Goal: Task Accomplishment & Management: Manage account settings

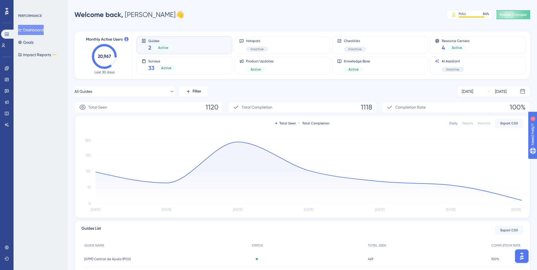
click at [3, 12] on div at bounding box center [6, 11] width 9 height 9
click at [268, 88] on div "All Guides Filter [DATE] [DATE]" at bounding box center [302, 91] width 456 height 11
click at [310, 16] on div "Welcome back, [PERSON_NAME] 👋 MAU 84 % Click to see add-on and upgrade options …" at bounding box center [302, 14] width 456 height 11
click at [241, 86] on div "All Guides Filter [DATE] [DATE]" at bounding box center [302, 91] width 456 height 11
click at [294, 89] on div "All Guides Filter [DATE] [DATE]" at bounding box center [302, 91] width 456 height 11
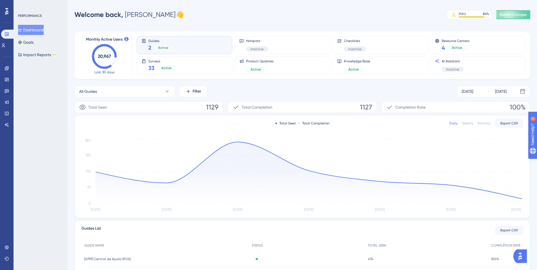
scroll to position [74, 0]
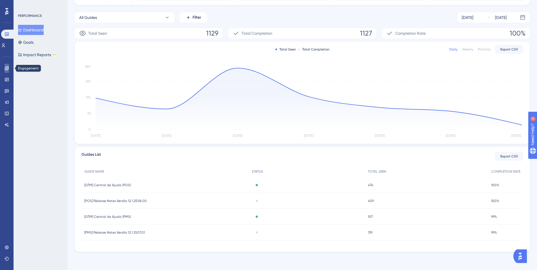
click at [5, 69] on link at bounding box center [7, 68] width 5 height 9
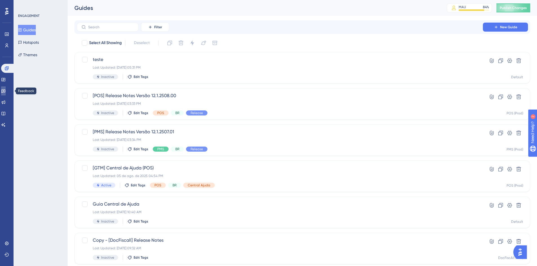
click at [5, 87] on link at bounding box center [3, 90] width 5 height 9
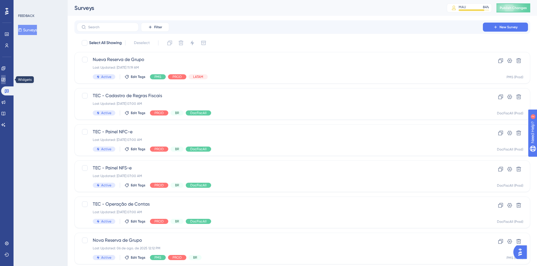
click at [4, 78] on link at bounding box center [3, 79] width 5 height 9
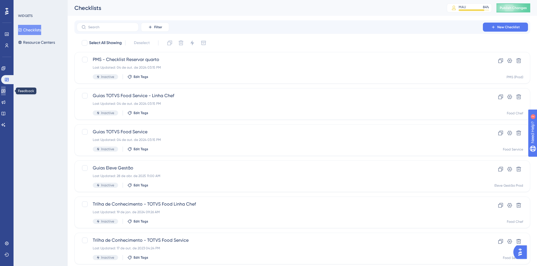
click at [5, 90] on icon at bounding box center [3, 91] width 4 height 4
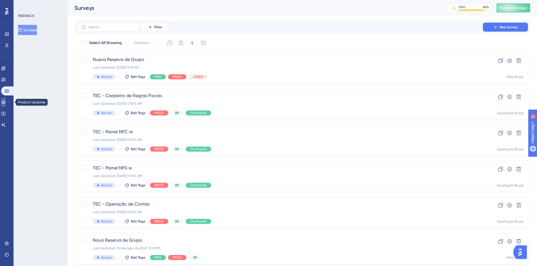
click at [6, 102] on link at bounding box center [3, 102] width 5 height 9
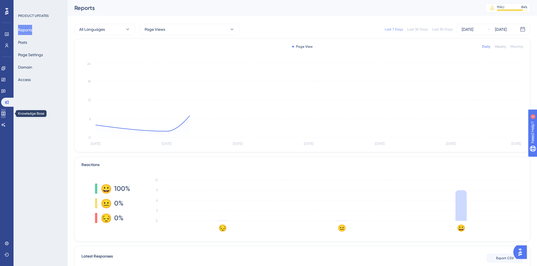
click at [5, 112] on icon at bounding box center [3, 114] width 4 height 4
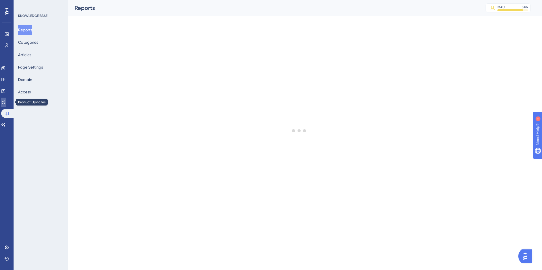
click at [6, 101] on icon at bounding box center [3, 102] width 5 height 5
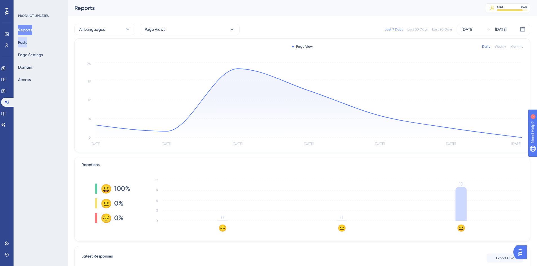
click at [27, 41] on button "Posts" at bounding box center [22, 42] width 9 height 10
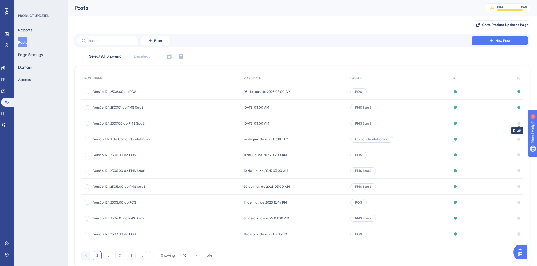
click at [518, 124] on div at bounding box center [519, 123] width 3 height 3
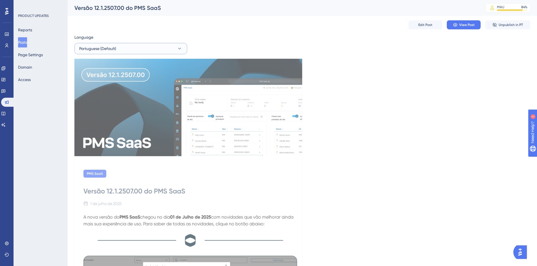
click at [134, 47] on button "Portuguese (Default)" at bounding box center [130, 48] width 113 height 11
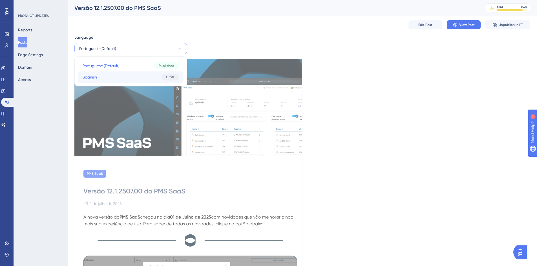
click at [113, 77] on button "Spanish Spanish Draft" at bounding box center [130, 76] width 105 height 11
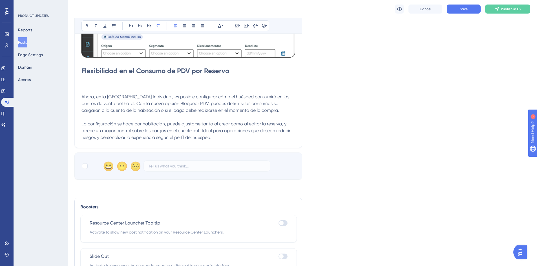
scroll to position [592, 0]
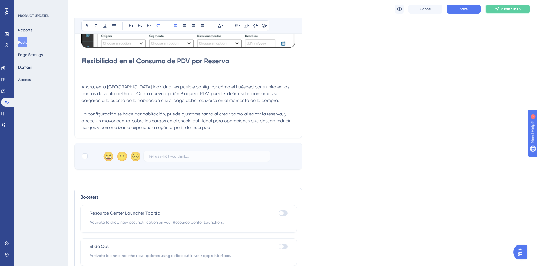
click at [511, 8] on span "Publish in ES" at bounding box center [511, 9] width 20 height 5
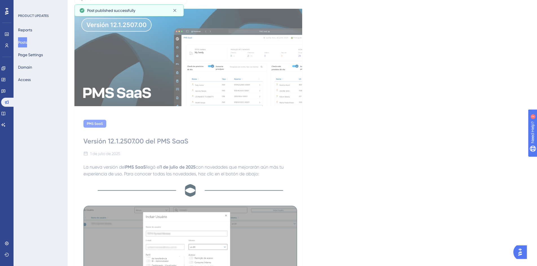
scroll to position [0, 0]
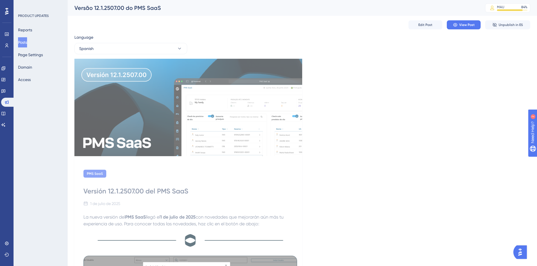
click at [27, 46] on button "Posts" at bounding box center [22, 42] width 9 height 10
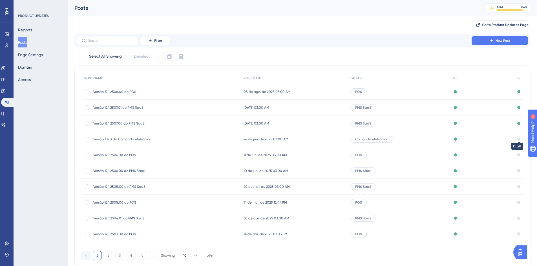
click at [519, 139] on div at bounding box center [519, 138] width 3 height 3
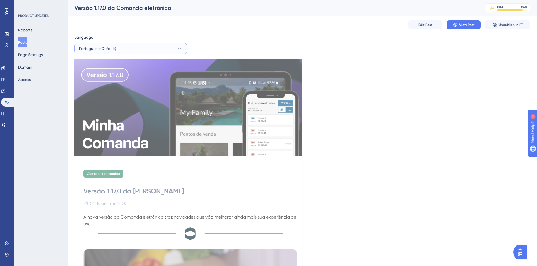
click at [148, 48] on button "Portuguese (Default)" at bounding box center [130, 48] width 113 height 11
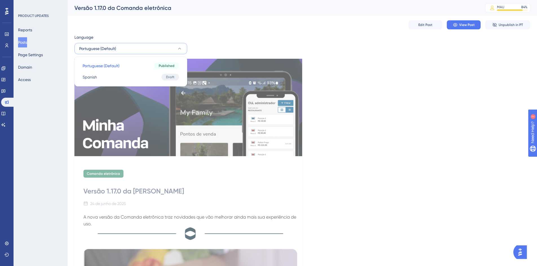
click at [292, 32] on div "Edit Post View Post Unpublish in PT" at bounding box center [302, 25] width 456 height 18
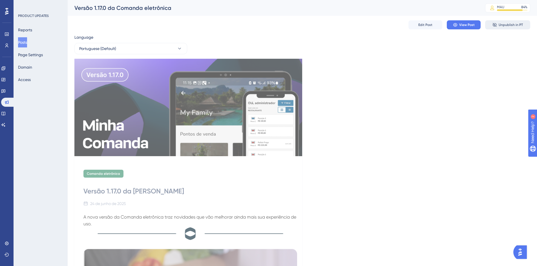
click at [503, 23] on span "Unpublish in PT" at bounding box center [511, 25] width 24 height 5
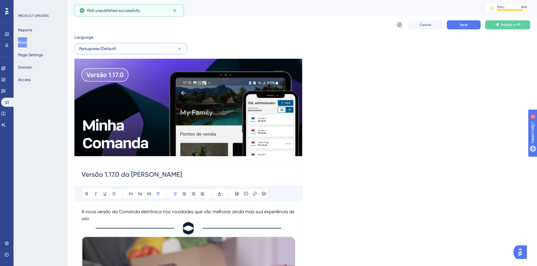
click at [173, 49] on button "Portuguese (Default)" at bounding box center [130, 48] width 113 height 11
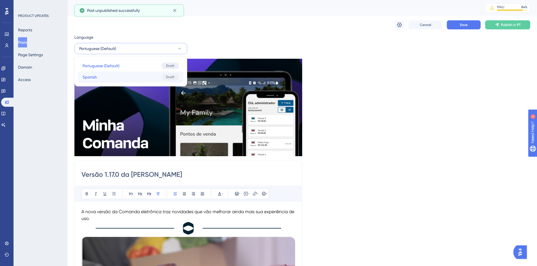
click at [135, 80] on button "Spanish Spanish Draft" at bounding box center [130, 76] width 105 height 11
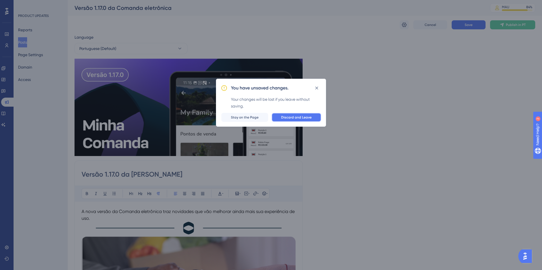
click at [285, 118] on span "Discard and Leave" at bounding box center [296, 117] width 30 height 5
checkbox input "false"
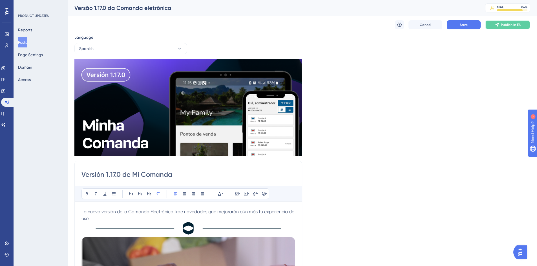
click at [505, 26] on span "Publish in ES" at bounding box center [511, 25] width 20 height 5
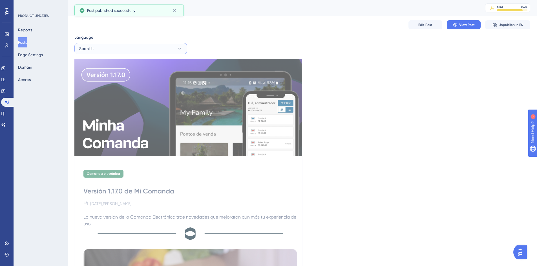
click at [180, 49] on icon at bounding box center [179, 49] width 3 height 2
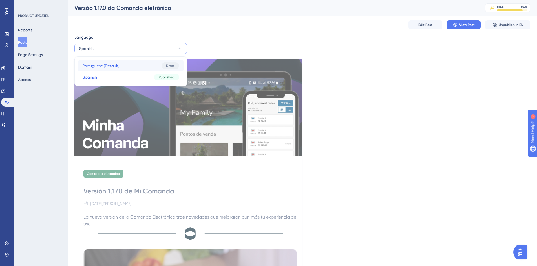
click at [151, 67] on button "Portuguese (Default) Portuguese (Default) Draft" at bounding box center [130, 65] width 105 height 11
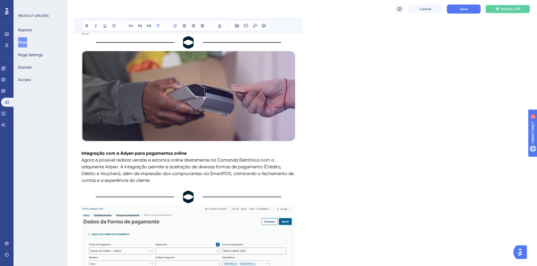
click at [505, 11] on span "Publish in PT" at bounding box center [511, 9] width 20 height 5
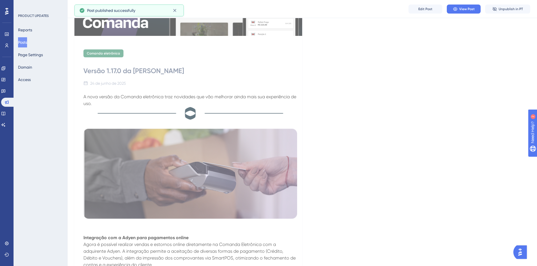
scroll to position [47, 0]
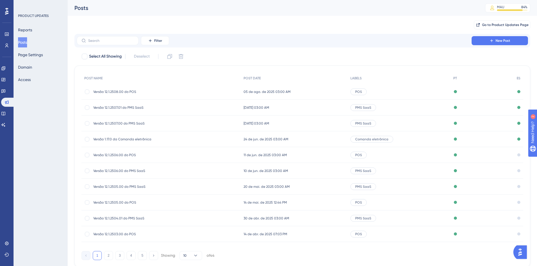
click at [510, 157] on div "Published" at bounding box center [483, 155] width 64 height 16
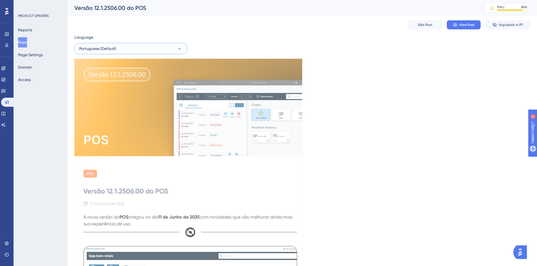
click at [168, 49] on button "Portuguese (Default)" at bounding box center [130, 48] width 113 height 11
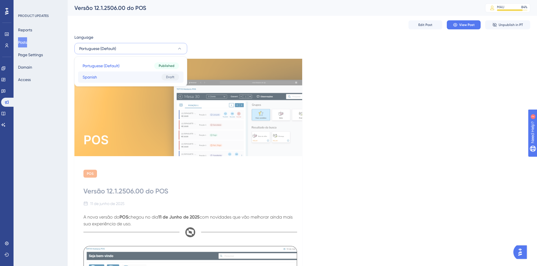
click at [135, 76] on button "Spanish Spanish Draft" at bounding box center [130, 76] width 105 height 11
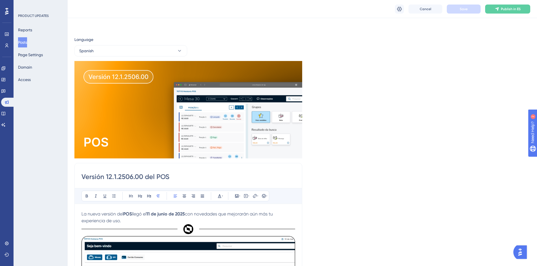
scroll to position [42, 0]
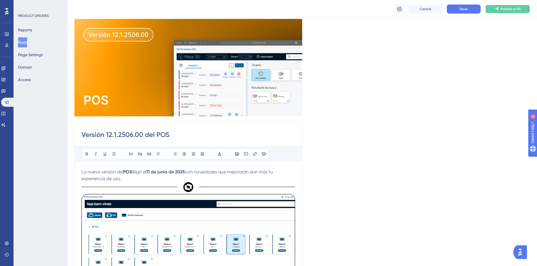
click at [508, 12] on button "Publish in ES" at bounding box center [507, 9] width 45 height 9
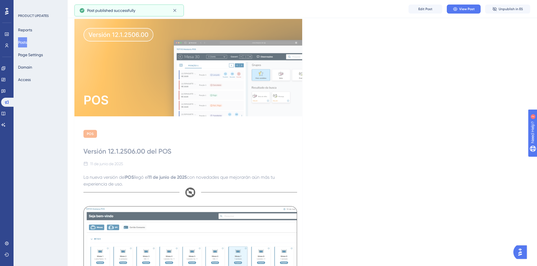
click at [27, 44] on button "Posts" at bounding box center [22, 42] width 9 height 10
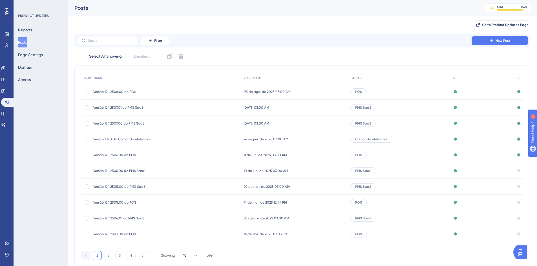
click at [518, 169] on div at bounding box center [519, 170] width 3 height 3
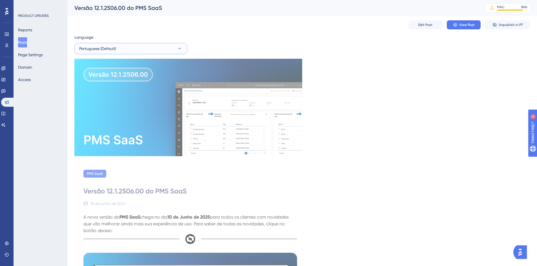
click at [168, 45] on button "Portuguese (Default)" at bounding box center [130, 48] width 113 height 11
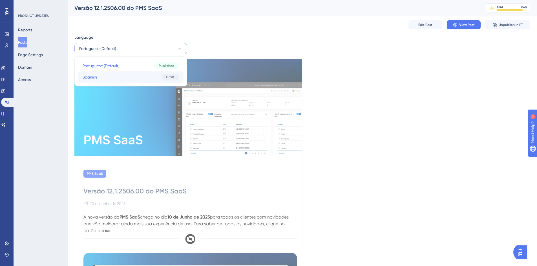
click at [130, 79] on button "Spanish Spanish Draft" at bounding box center [130, 76] width 105 height 11
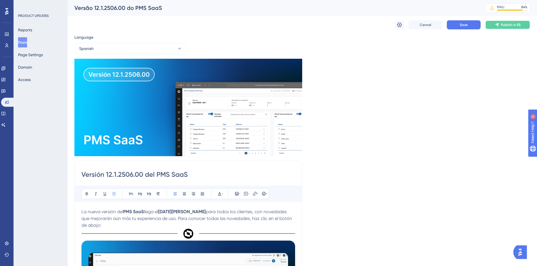
click at [506, 28] on button "Publish in ES" at bounding box center [507, 24] width 45 height 9
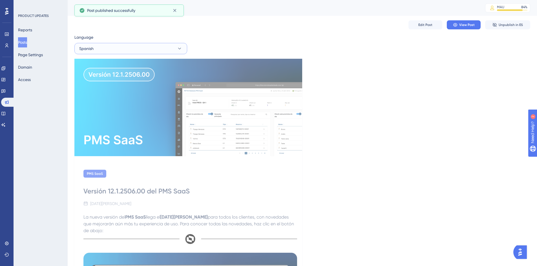
click at [118, 50] on button "Spanish" at bounding box center [130, 48] width 113 height 11
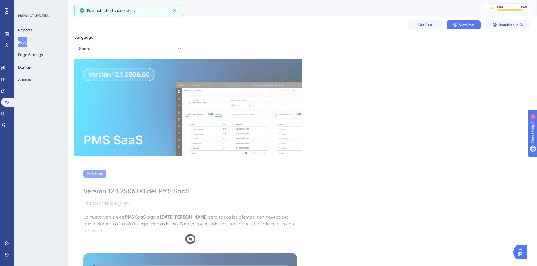
click at [22, 43] on button "Posts" at bounding box center [22, 42] width 9 height 10
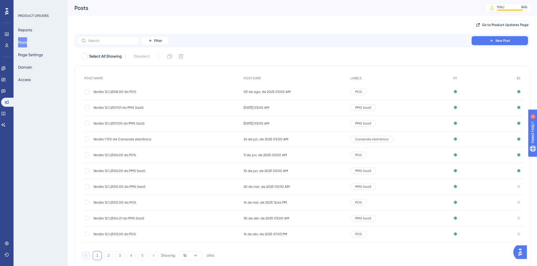
click at [515, 183] on div "Draft" at bounding box center [518, 187] width 9 height 16
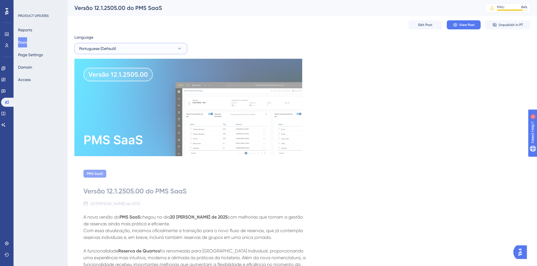
click at [177, 50] on icon at bounding box center [180, 49] width 6 height 6
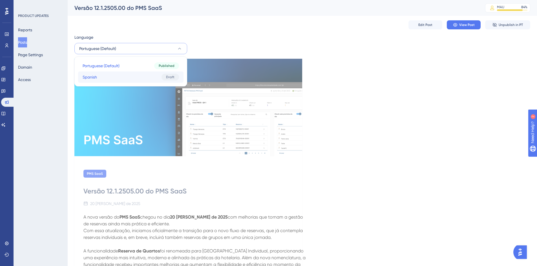
click at [127, 82] on button "Spanish Spanish Draft" at bounding box center [130, 76] width 105 height 11
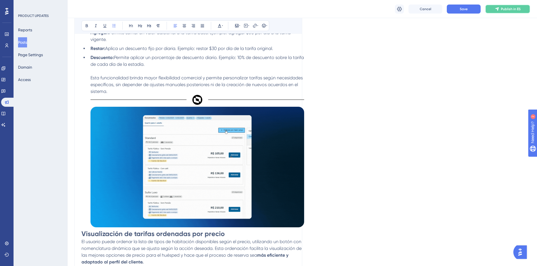
click at [506, 10] on span "Publish in ES" at bounding box center [511, 9] width 20 height 5
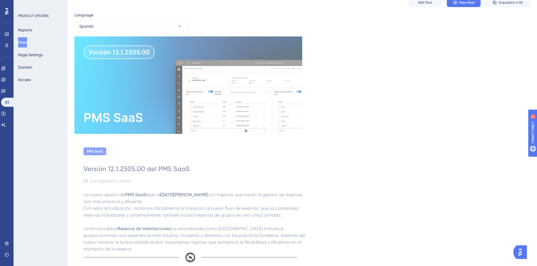
scroll to position [0, 0]
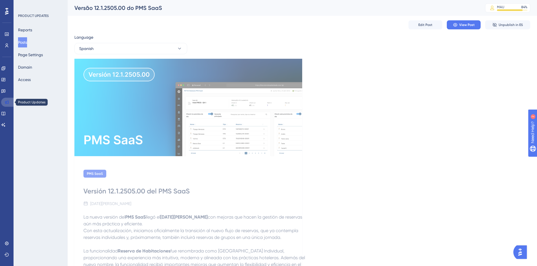
click at [6, 102] on icon at bounding box center [7, 102] width 4 height 4
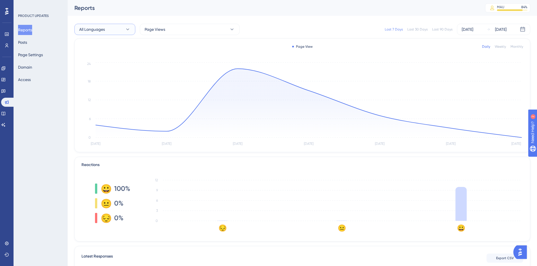
click at [110, 33] on button "All Languages" at bounding box center [104, 29] width 61 height 11
click at [27, 43] on button "Posts" at bounding box center [22, 42] width 9 height 10
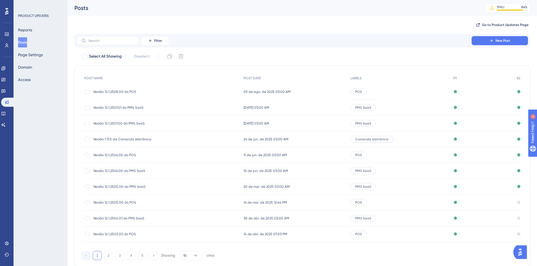
click at [521, 201] on div "Draft" at bounding box center [518, 202] width 9 height 16
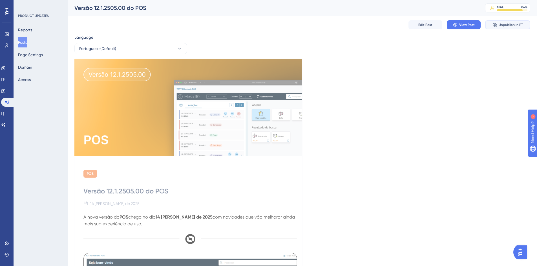
drag, startPoint x: 509, startPoint y: 26, endPoint x: 464, endPoint y: 104, distance: 89.5
click at [171, 49] on button "Portuguese (Default)" at bounding box center [130, 48] width 113 height 11
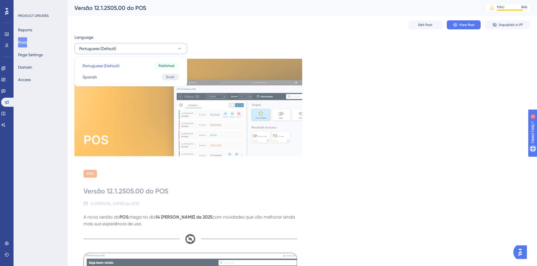
click at [136, 83] on div "Portuguese (Default) Portuguese (Default) Published Spanish Spanish Draft" at bounding box center [130, 71] width 113 height 30
click at [161, 75] on button "Spanish Spanish Draft" at bounding box center [130, 76] width 105 height 11
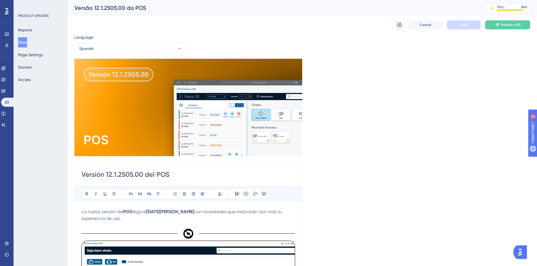
scroll to position [80, 0]
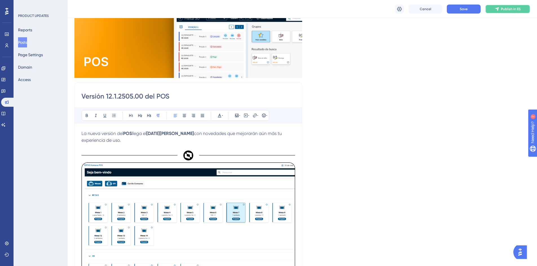
click at [510, 12] on button "Publish in ES" at bounding box center [507, 9] width 45 height 9
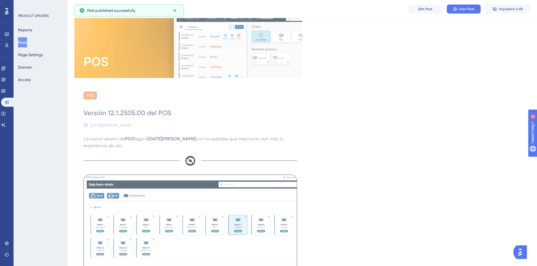
click at [27, 43] on button "Posts" at bounding box center [22, 42] width 9 height 10
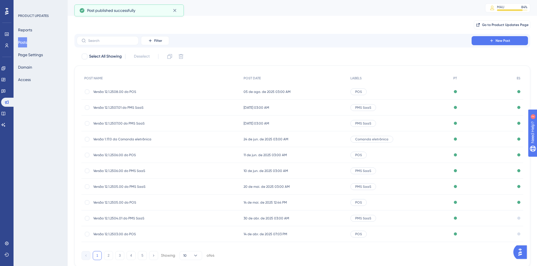
click at [516, 217] on div "Draft" at bounding box center [518, 218] width 9 height 16
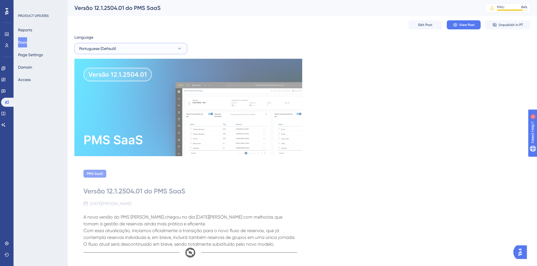
click at [176, 48] on button "Portuguese (Default)" at bounding box center [130, 48] width 113 height 11
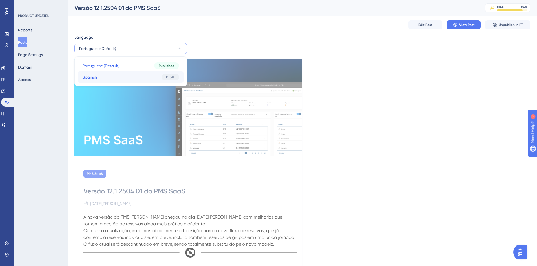
click at [144, 78] on button "Spanish Spanish Draft" at bounding box center [130, 76] width 105 height 11
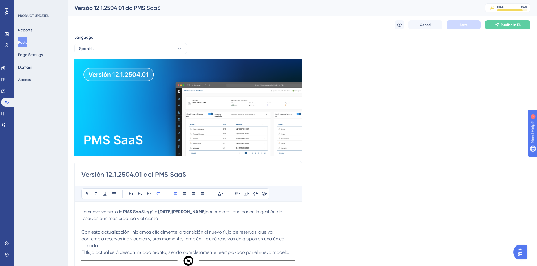
scroll to position [215, 0]
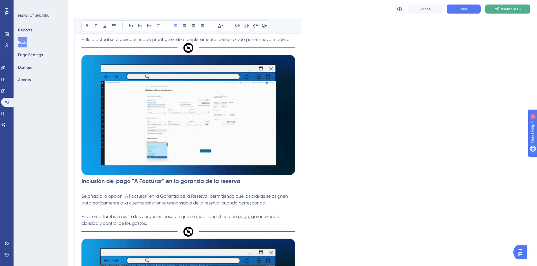
click at [512, 7] on span "Publish in ES" at bounding box center [511, 9] width 20 height 5
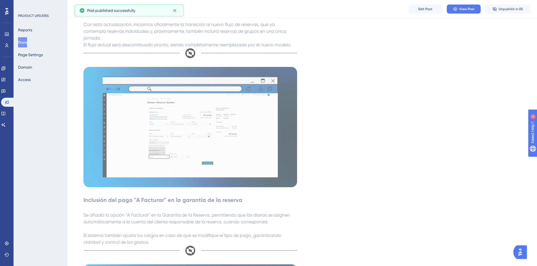
click at [26, 41] on button "Posts" at bounding box center [22, 42] width 9 height 10
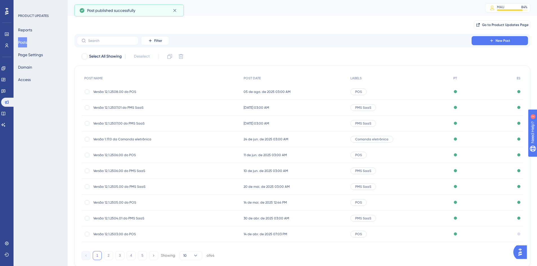
click at [503, 233] on div "Published" at bounding box center [483, 234] width 64 height 16
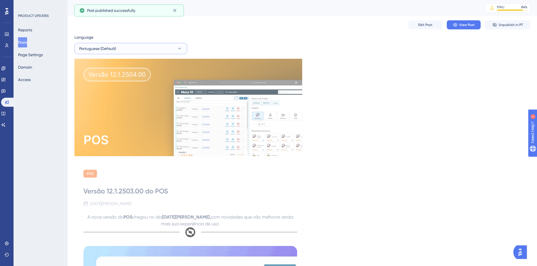
click at [163, 48] on button "Portuguese (Default)" at bounding box center [130, 48] width 113 height 11
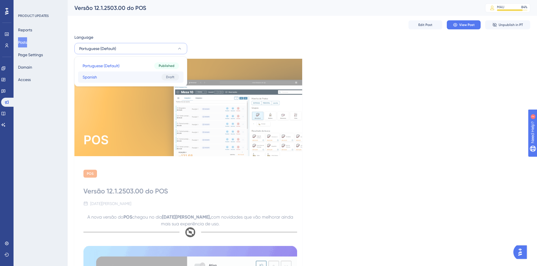
click at [153, 78] on button "Spanish Spanish Draft" at bounding box center [130, 76] width 105 height 11
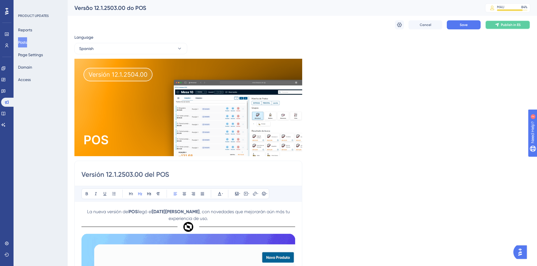
click at [511, 22] on button "Publish in ES" at bounding box center [507, 24] width 45 height 9
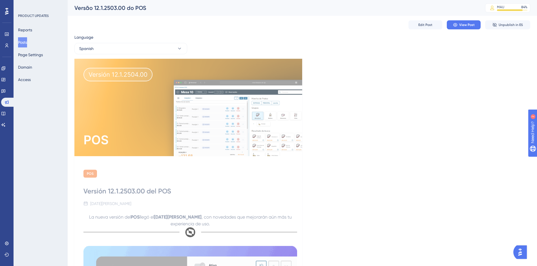
click at [26, 42] on button "Posts" at bounding box center [22, 42] width 9 height 10
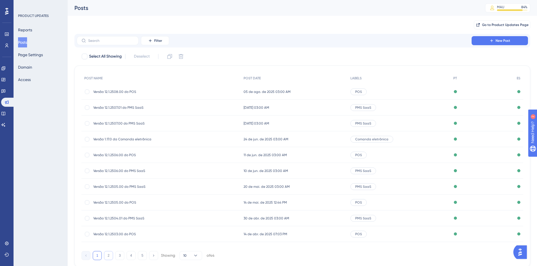
click at [106, 257] on button "2" at bounding box center [108, 255] width 9 height 9
click at [518, 124] on div at bounding box center [519, 123] width 3 height 3
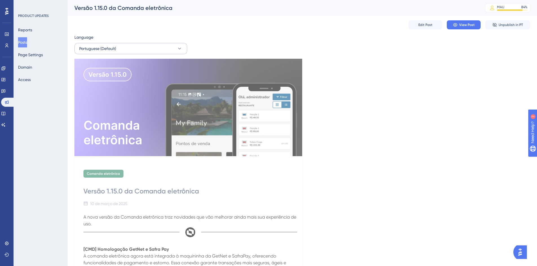
drag, startPoint x: 166, startPoint y: 54, endPoint x: 166, endPoint y: 51, distance: 3.7
click at [166, 52] on div "Language Portuguese (Default) Comanda eletrônica Versão 1.15.0 da Comanda eletr…" at bounding box center [302, 207] width 456 height 346
click at [166, 50] on button "Portuguese (Default)" at bounding box center [130, 48] width 113 height 11
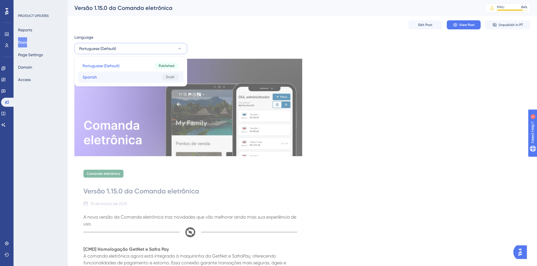
click at [145, 80] on button "Spanish Spanish Draft" at bounding box center [130, 76] width 105 height 11
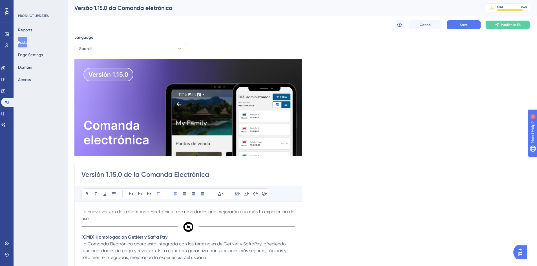
click at [506, 25] on span "Publish in ES" at bounding box center [511, 25] width 20 height 5
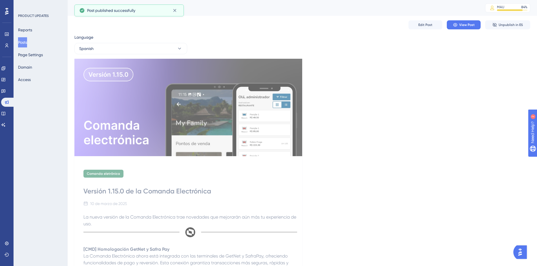
click at [27, 41] on button "Posts" at bounding box center [22, 42] width 9 height 10
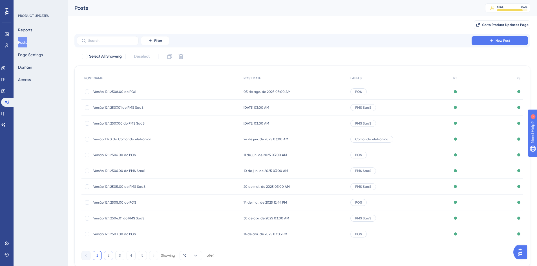
click at [106, 253] on button "2" at bounding box center [108, 255] width 9 height 9
click at [519, 154] on div at bounding box center [519, 154] width 3 height 3
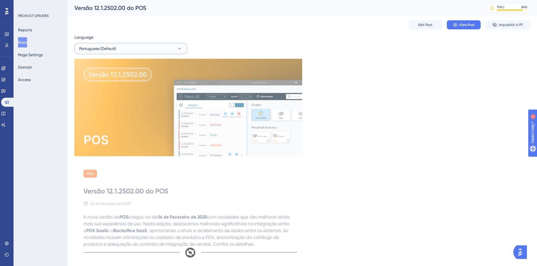
click at [176, 47] on button "Portuguese (Default)" at bounding box center [130, 48] width 113 height 11
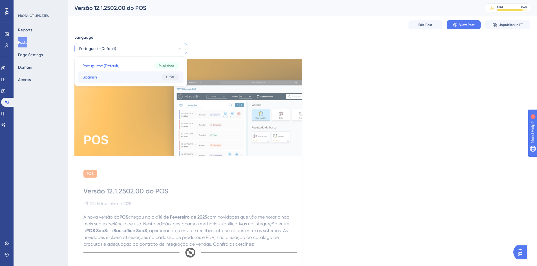
click at [120, 78] on button "Spanish Spanish Draft" at bounding box center [130, 76] width 105 height 11
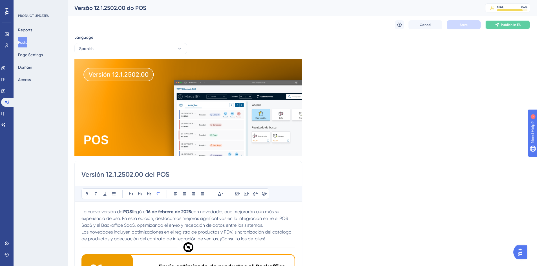
click at [509, 28] on button "Publish in ES" at bounding box center [507, 24] width 45 height 9
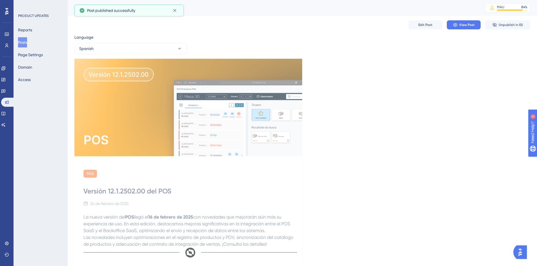
click at [27, 43] on button "Posts" at bounding box center [22, 42] width 9 height 10
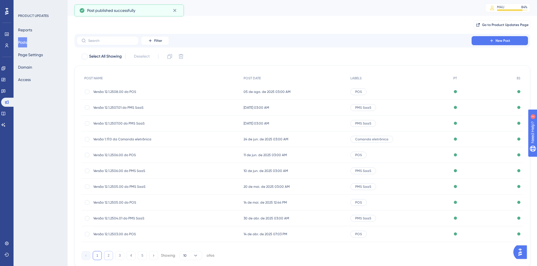
click at [111, 255] on button "2" at bounding box center [108, 255] width 9 height 9
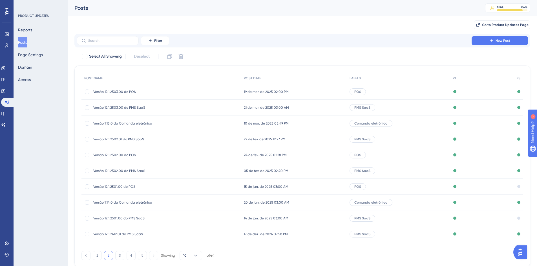
click at [521, 185] on div "Draft" at bounding box center [518, 187] width 9 height 16
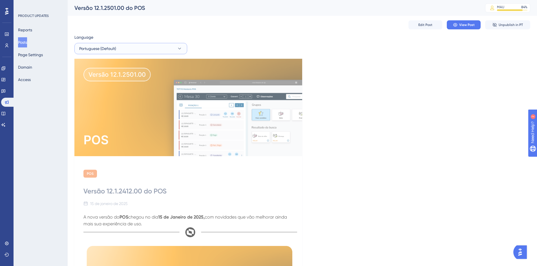
click at [182, 48] on icon at bounding box center [180, 49] width 6 height 6
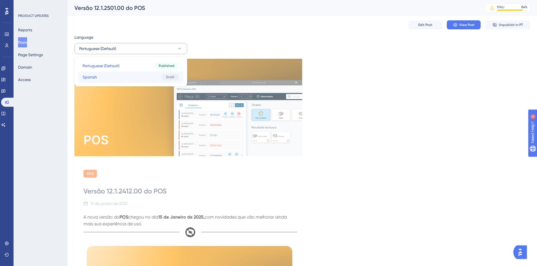
click at [136, 77] on button "Spanish Spanish Draft" at bounding box center [130, 76] width 105 height 11
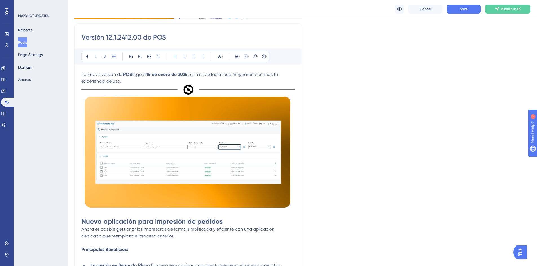
scroll to position [18, 0]
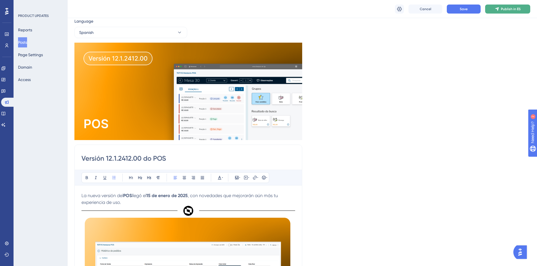
click at [513, 10] on span "Publish in ES" at bounding box center [511, 9] width 20 height 5
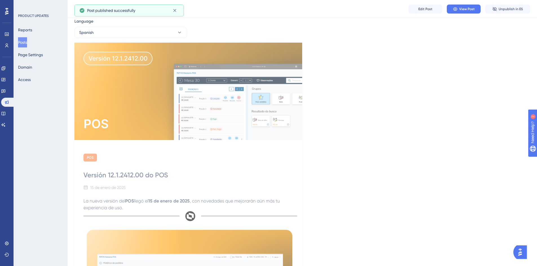
click at [27, 42] on button "Posts" at bounding box center [22, 42] width 9 height 10
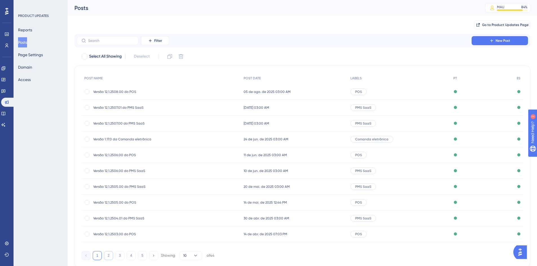
click at [109, 256] on button "2" at bounding box center [108, 255] width 9 height 9
click at [520, 215] on div "Draft" at bounding box center [518, 218] width 9 height 16
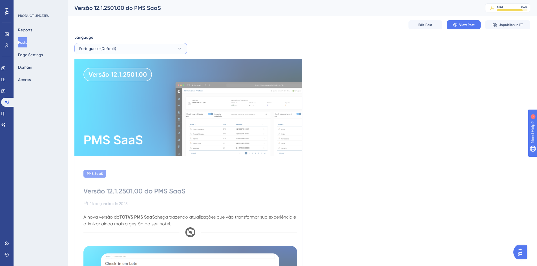
click at [152, 52] on button "Portuguese (Default)" at bounding box center [130, 48] width 113 height 11
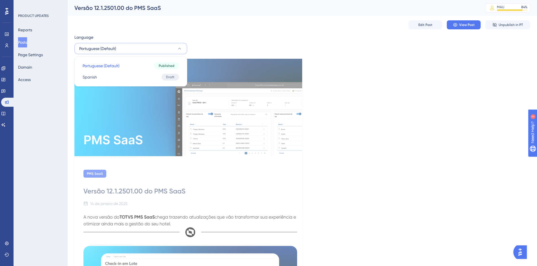
click at [276, 28] on div "Edit Post View Post Unpublish in PT" at bounding box center [302, 25] width 456 height 18
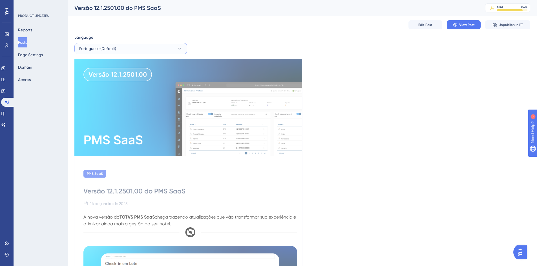
click at [179, 48] on icon at bounding box center [180, 49] width 6 height 6
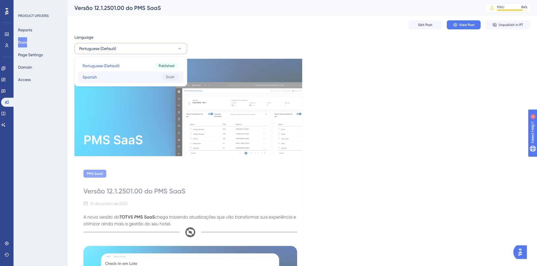
click at [146, 76] on button "Spanish Spanish Draft" at bounding box center [130, 76] width 105 height 11
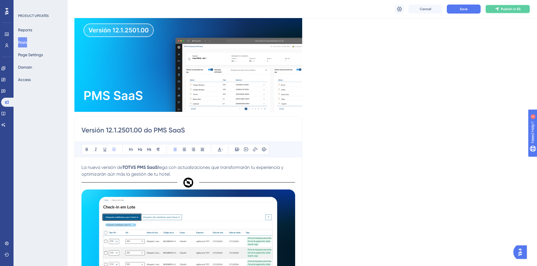
click at [501, 10] on button "Publish in ES" at bounding box center [507, 9] width 45 height 9
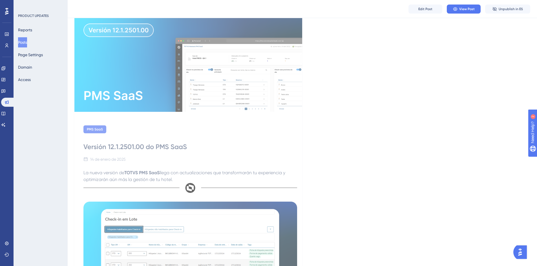
scroll to position [18, 0]
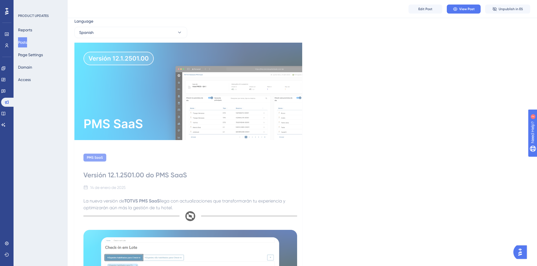
click at [27, 42] on button "Posts" at bounding box center [22, 42] width 9 height 10
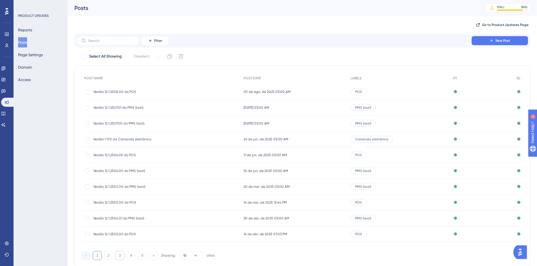
click at [121, 253] on button "3" at bounding box center [119, 255] width 9 height 9
click at [32, 30] on button "Reports" at bounding box center [25, 30] width 14 height 10
